Goal: Check status: Check status

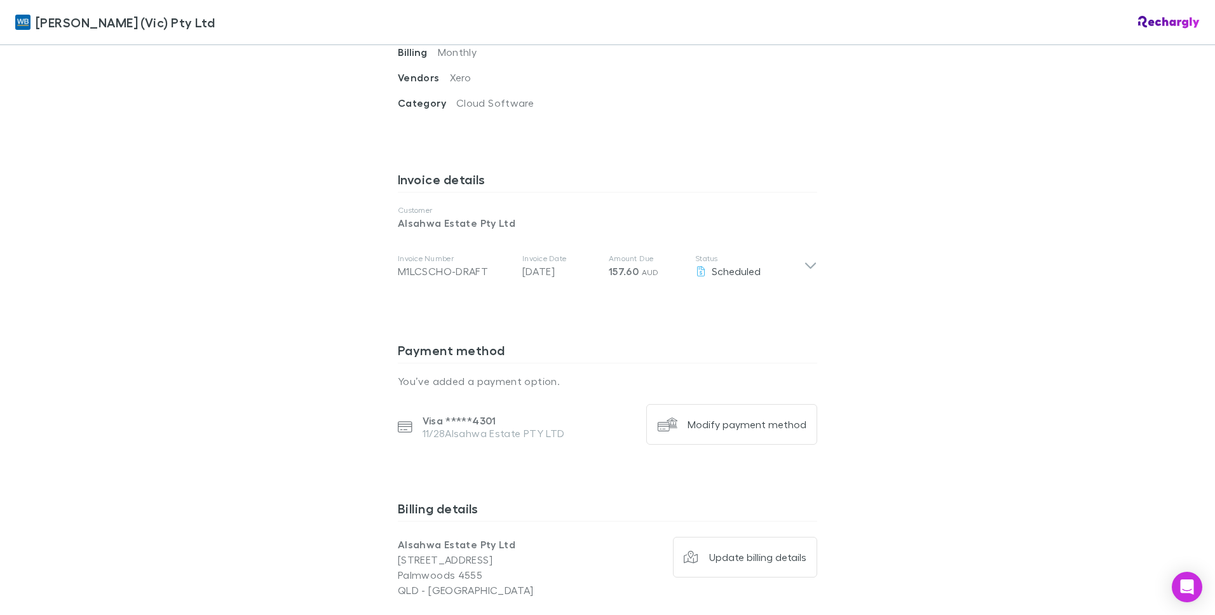
scroll to position [572, 0]
